Goal: Register for event/course

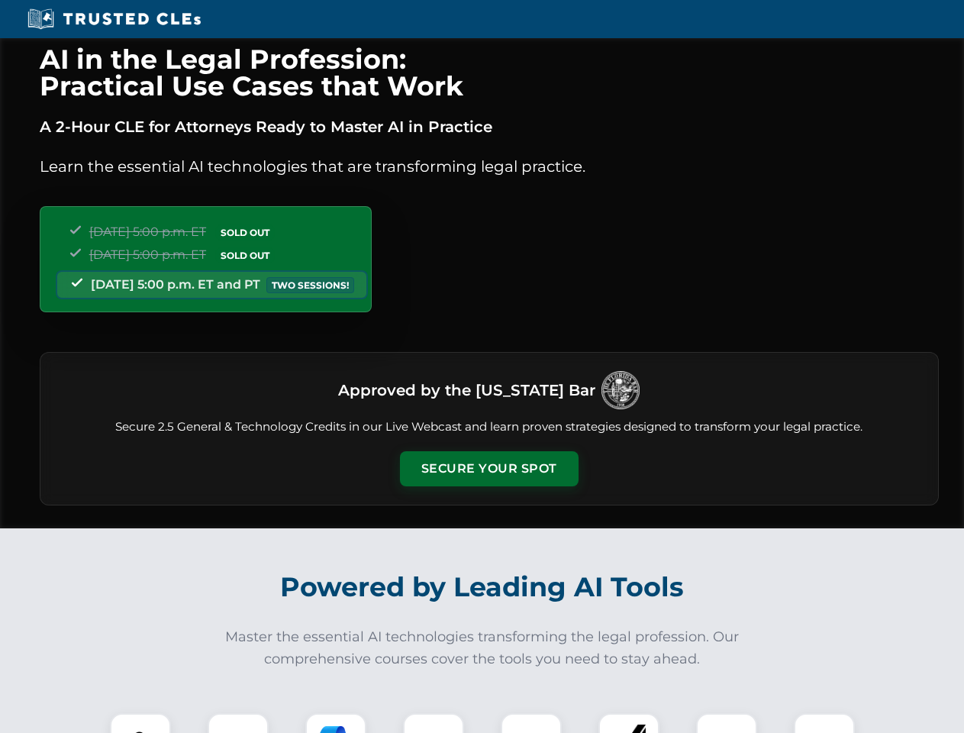
click at [488, 469] on button "Secure Your Spot" at bounding box center [489, 468] width 179 height 35
click at [140, 723] on img at bounding box center [140, 743] width 44 height 44
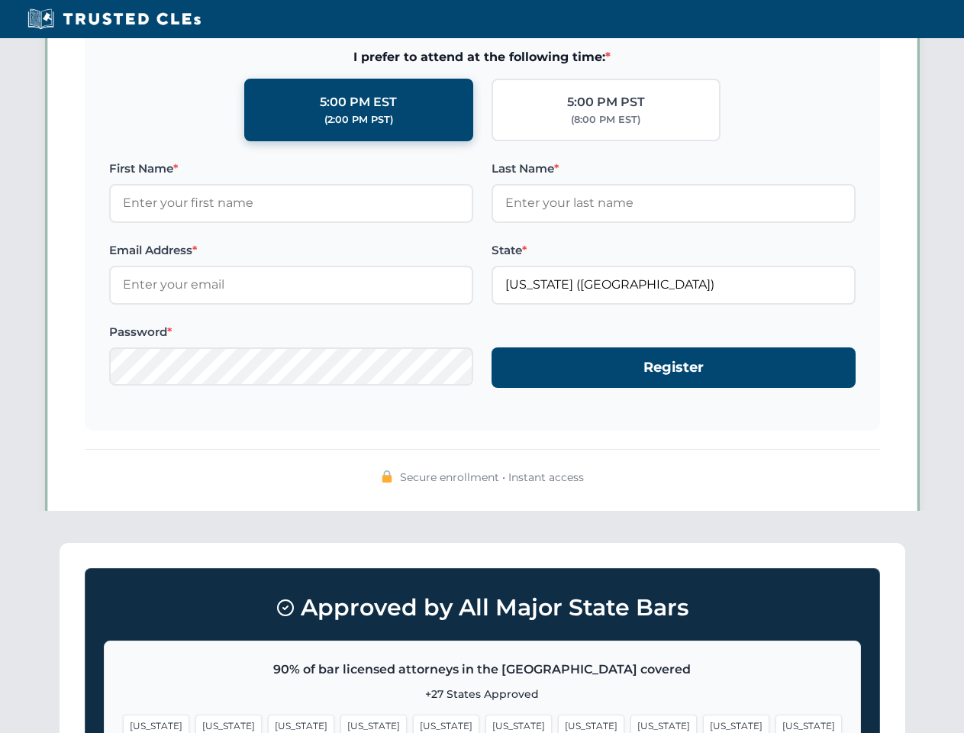
click at [558, 723] on span "[US_STATE]" at bounding box center [591, 725] width 66 height 22
click at [703, 723] on span "[US_STATE]" at bounding box center [736, 725] width 66 height 22
